Goal: Navigation & Orientation: Go to known website

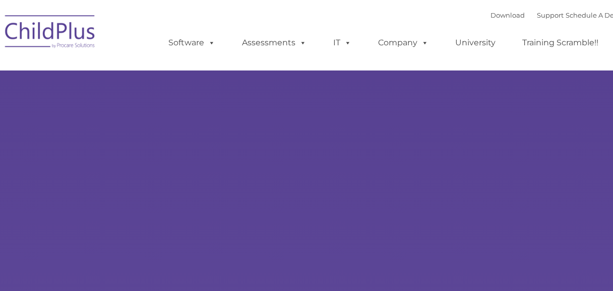
type input ""
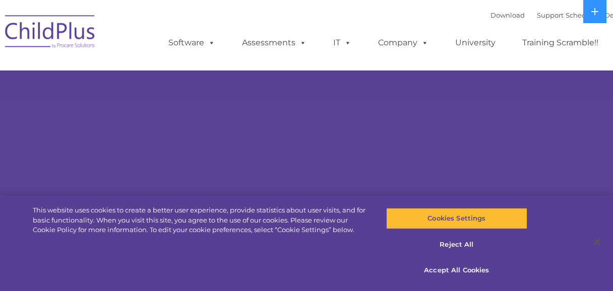
select select "MEDIUM"
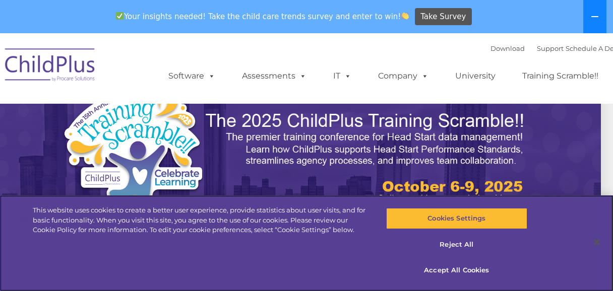
scroll to position [0, 12]
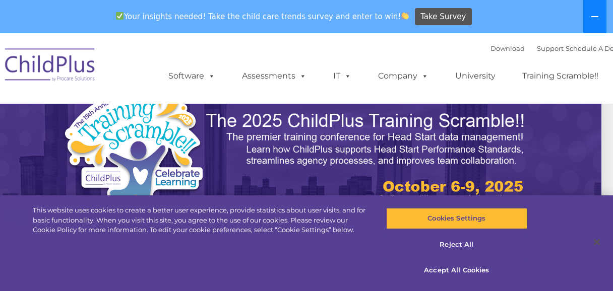
click at [600, 16] on button at bounding box center [594, 16] width 23 height 33
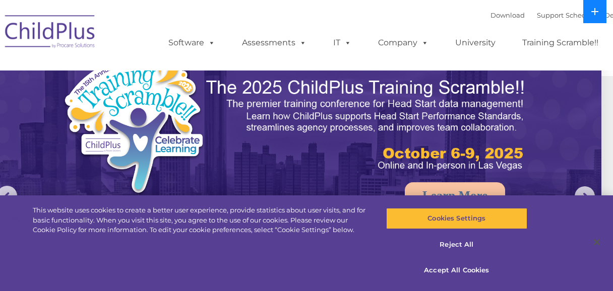
click at [598, 15] on icon at bounding box center [595, 12] width 8 height 8
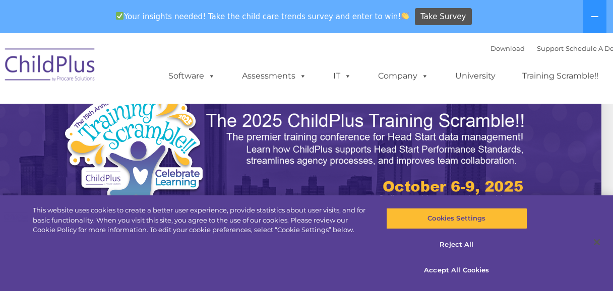
scroll to position [119, 12]
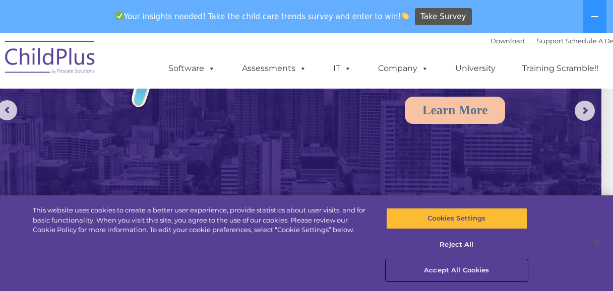
click at [455, 274] on button "Accept All Cookies" at bounding box center [456, 270] width 141 height 21
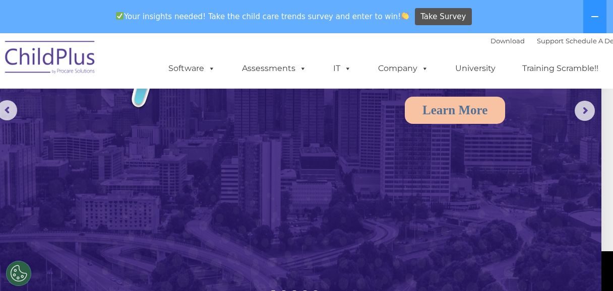
scroll to position [0, 12]
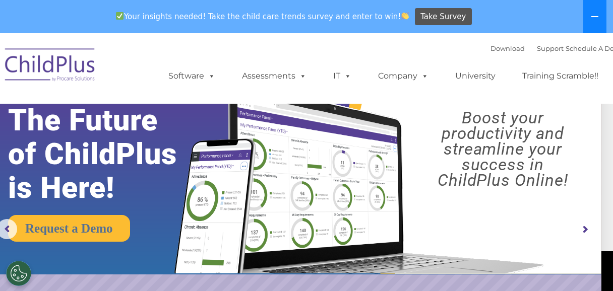
click at [594, 18] on icon at bounding box center [595, 17] width 8 height 8
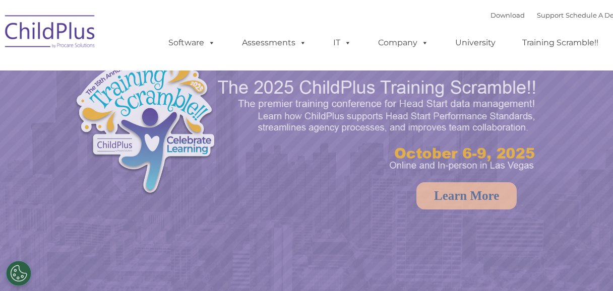
select select "MEDIUM"
